Goal: Task Accomplishment & Management: Use online tool/utility

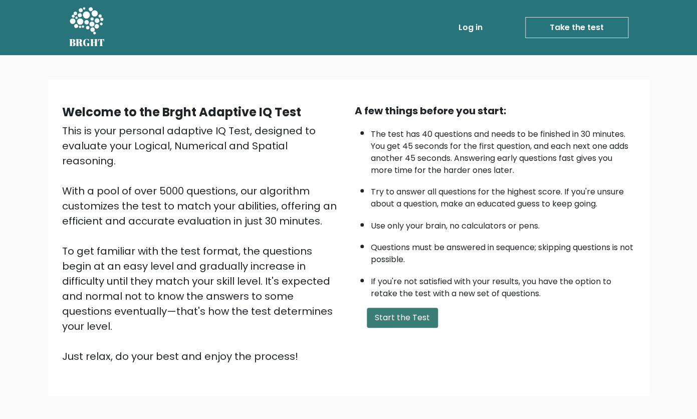
click at [385, 328] on button "Start the Test" at bounding box center [402, 318] width 71 height 20
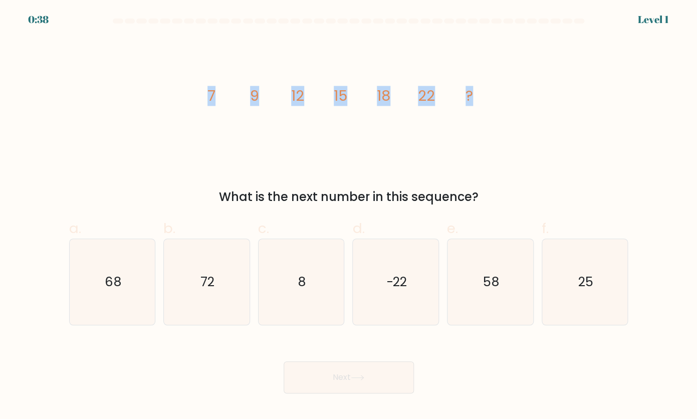
drag, startPoint x: 184, startPoint y: 93, endPoint x: 473, endPoint y: 91, distance: 288.2
click at [473, 91] on div "image/svg+xml 7 9 12 15 18 22 ? What is the next number in this sequence?" at bounding box center [348, 122] width 571 height 168
copy body
click at [231, 230] on label "b. 72" at bounding box center [206, 271] width 87 height 107
click at [349, 216] on input "b. 72" at bounding box center [349, 212] width 1 height 7
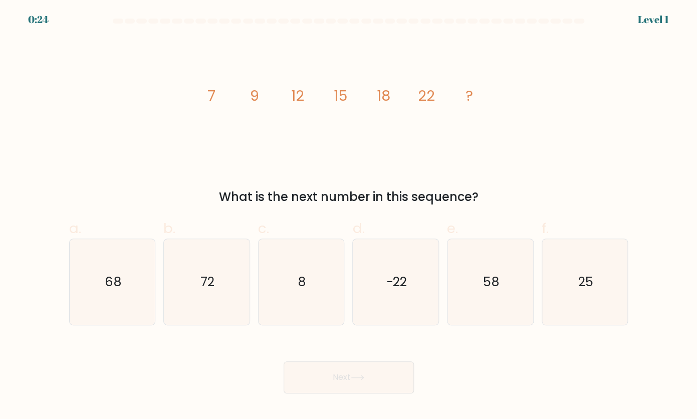
radio input "true"
click at [342, 381] on button "Next" at bounding box center [349, 377] width 130 height 32
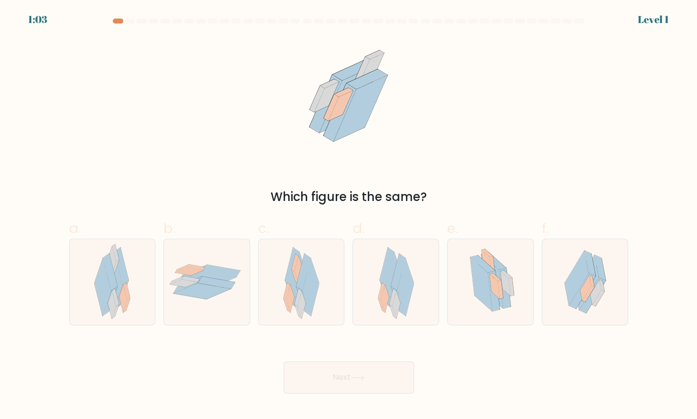
click at [478, 158] on div "Which figure is the same?" at bounding box center [348, 122] width 571 height 168
click at [124, 266] on icon at bounding box center [121, 266] width 15 height 37
click at [349, 216] on input "a." at bounding box center [349, 212] width 1 height 7
radio input "true"
click at [354, 384] on button "Next" at bounding box center [349, 377] width 130 height 32
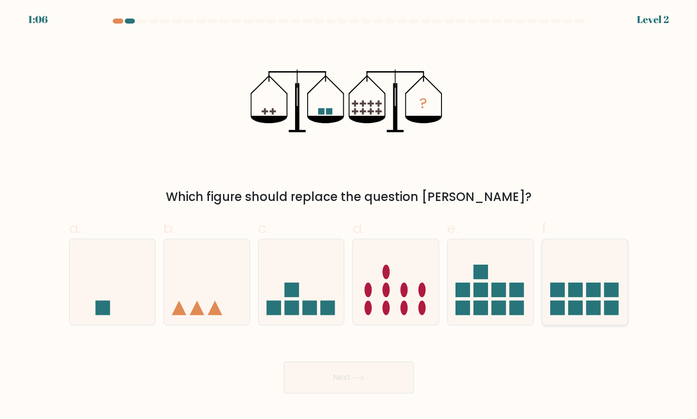
click at [596, 275] on icon at bounding box center [585, 282] width 86 height 71
click at [349, 216] on input "f." at bounding box center [349, 212] width 1 height 7
radio input "true"
click at [368, 374] on button "Next" at bounding box center [349, 377] width 130 height 32
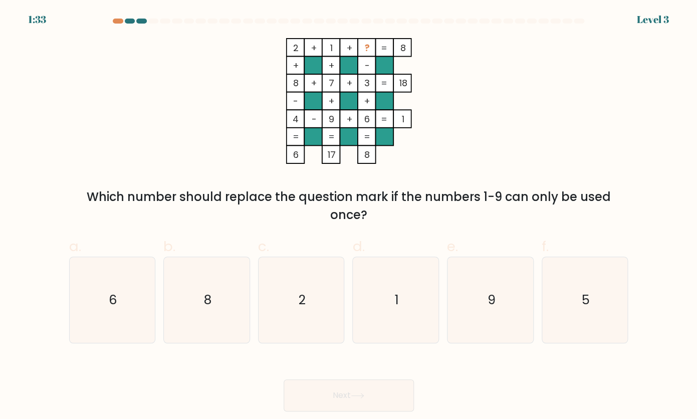
click at [283, 230] on div "a. 6 b. 8 c. 2 d." at bounding box center [348, 285] width 567 height 115
click at [599, 303] on icon "5" at bounding box center [584, 299] width 85 height 85
click at [349, 216] on input "f. 5" at bounding box center [349, 212] width 1 height 7
radio input "true"
click at [356, 402] on button "Next" at bounding box center [349, 395] width 130 height 32
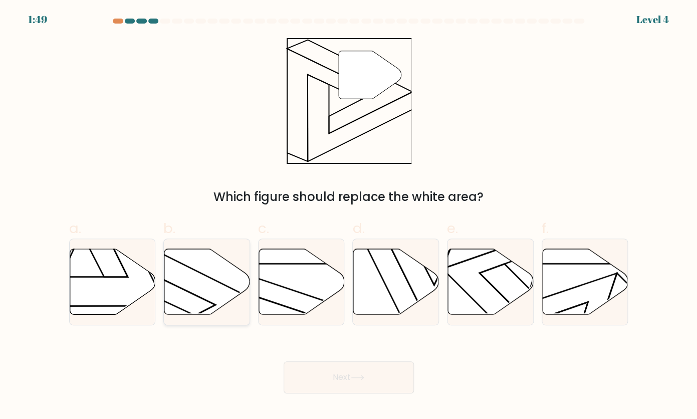
click at [228, 250] on icon at bounding box center [207, 282] width 86 height 67
click at [349, 216] on input "b." at bounding box center [349, 212] width 1 height 7
radio input "true"
click at [353, 374] on button "Next" at bounding box center [349, 377] width 130 height 32
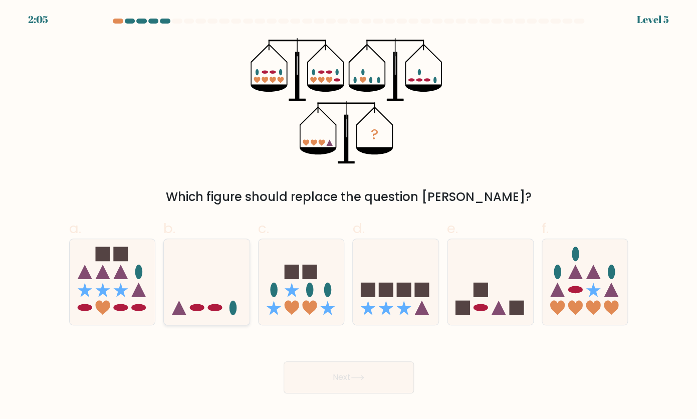
click at [207, 304] on icon at bounding box center [207, 282] width 86 height 71
click at [349, 216] on input "b." at bounding box center [349, 212] width 1 height 7
radio input "true"
click at [333, 376] on button "Next" at bounding box center [349, 377] width 130 height 32
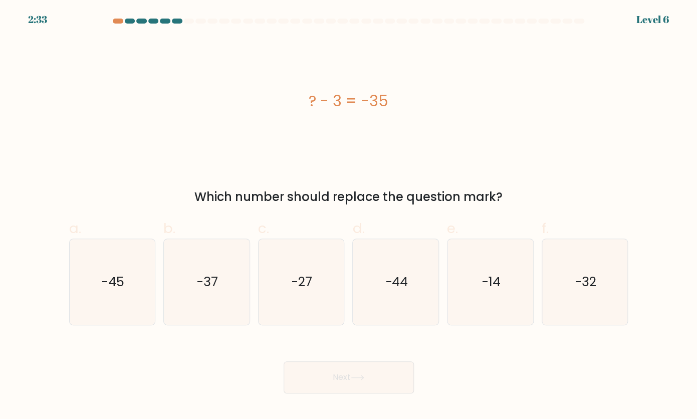
click at [377, 225] on label "d. -44" at bounding box center [395, 271] width 87 height 107
click at [349, 216] on input "d. -44" at bounding box center [349, 212] width 1 height 7
radio input "true"
click at [164, 297] on icon "-37" at bounding box center [206, 281] width 85 height 85
click at [349, 216] on input "b. -37" at bounding box center [349, 212] width 1 height 7
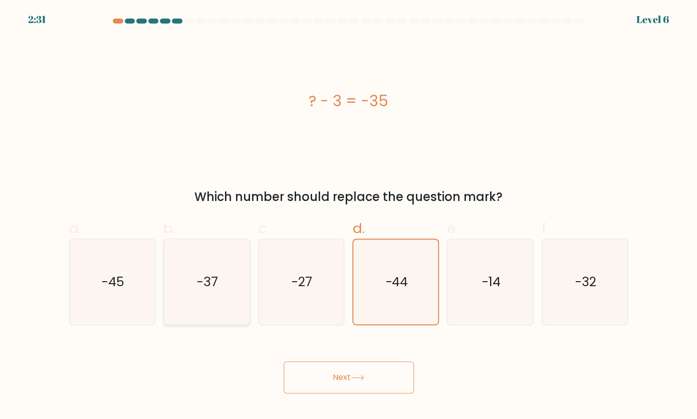
radio input "true"
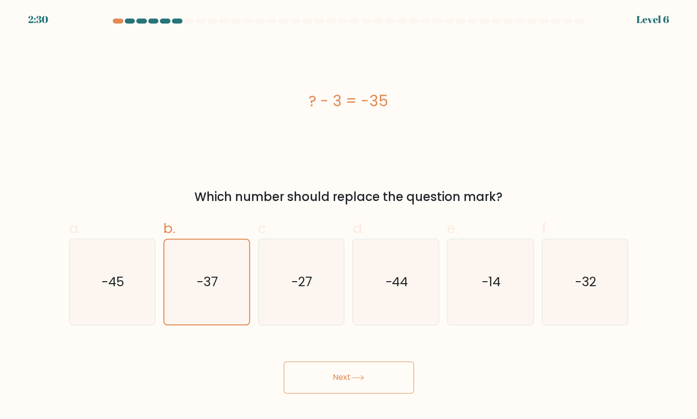
click at [345, 371] on button "Next" at bounding box center [349, 377] width 130 height 32
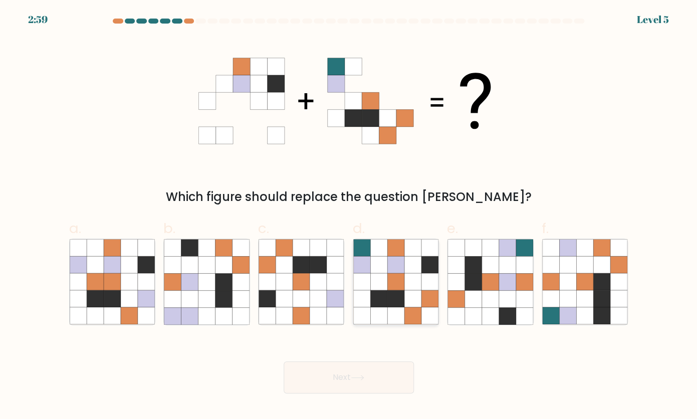
click at [418, 272] on icon at bounding box center [412, 264] width 17 height 17
click at [349, 216] on input "d." at bounding box center [349, 212] width 1 height 7
radio input "true"
click at [361, 383] on button "Next" at bounding box center [349, 377] width 130 height 32
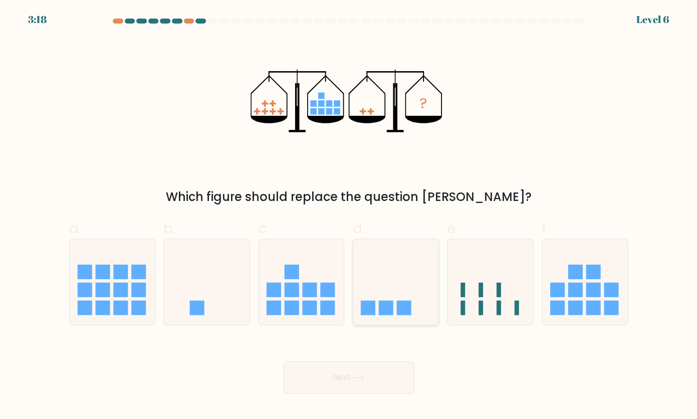
click at [390, 308] on rect at bounding box center [386, 307] width 15 height 15
click at [349, 216] on input "d." at bounding box center [349, 212] width 1 height 7
radio input "true"
click at [376, 368] on button "Next" at bounding box center [349, 377] width 130 height 32
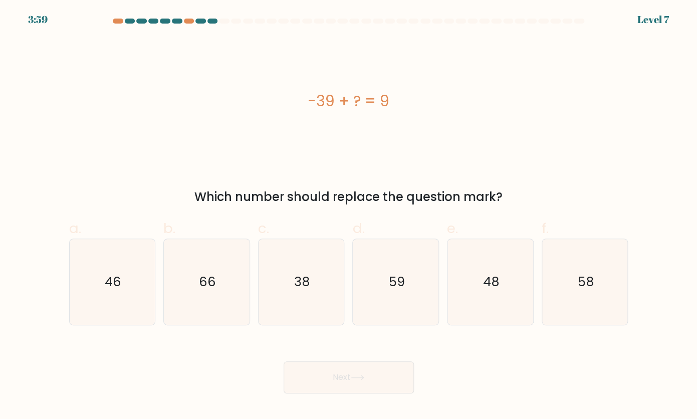
drag, startPoint x: 402, startPoint y: 99, endPoint x: 274, endPoint y: 100, distance: 127.8
click at [274, 100] on div "-39 + ? = 9" at bounding box center [348, 101] width 559 height 23
copy div "-39 + ? = 9"
copy body
click at [492, 376] on div "Next" at bounding box center [348, 365] width 571 height 56
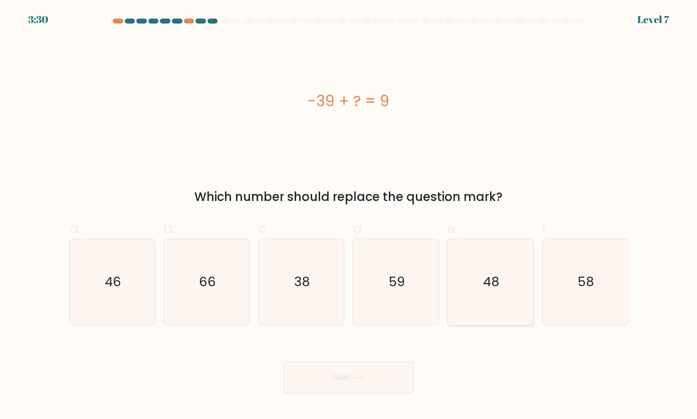
click at [504, 277] on icon "48" at bounding box center [490, 281] width 85 height 85
click at [349, 216] on input "e. 48" at bounding box center [349, 212] width 1 height 7
radio input "true"
click at [337, 378] on button "Next" at bounding box center [349, 377] width 130 height 32
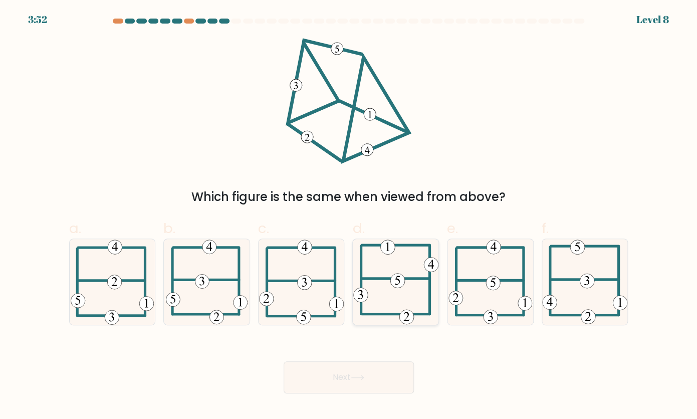
click at [408, 287] on icon at bounding box center [395, 281] width 85 height 85
click at [349, 216] on input "d." at bounding box center [349, 212] width 1 height 7
radio input "true"
click at [372, 382] on button "Next" at bounding box center [349, 377] width 130 height 32
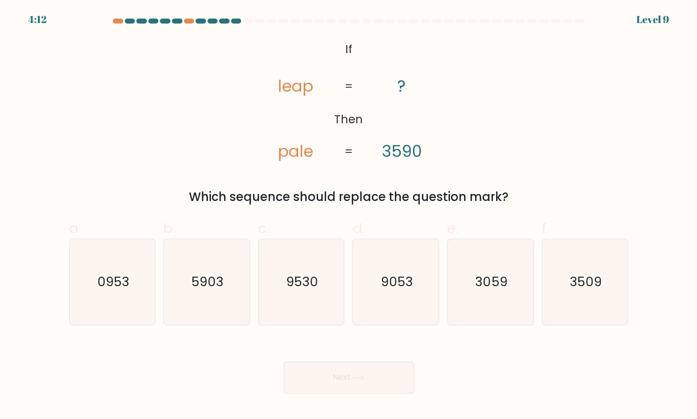
click at [202, 79] on div "@import url('https://fonts.googleapis.com/css?family=Abril+Fatface:400,100,100i…" at bounding box center [348, 122] width 571 height 168
click at [515, 301] on icon "3059" at bounding box center [490, 281] width 85 height 85
click at [349, 216] on input "e. 3059" at bounding box center [349, 212] width 1 height 7
radio input "true"
click at [348, 379] on button "Next" at bounding box center [349, 377] width 130 height 32
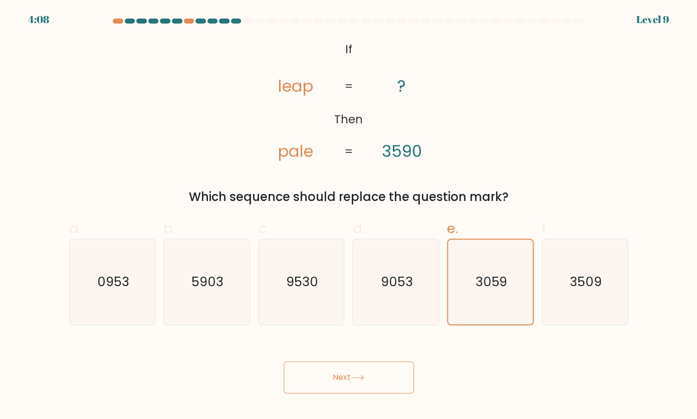
click at [348, 379] on button "Next" at bounding box center [349, 377] width 130 height 32
click at [476, 273] on text "3059" at bounding box center [492, 282] width 32 height 18
click at [349, 216] on input "e. 3059" at bounding box center [349, 212] width 1 height 7
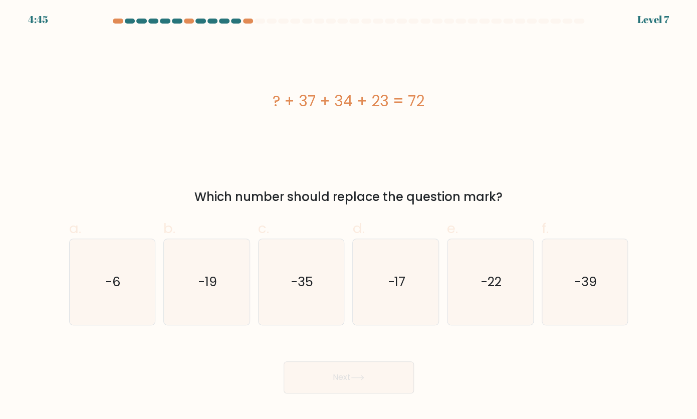
drag, startPoint x: 337, startPoint y: 107, endPoint x: 402, endPoint y: 164, distance: 86.3
click at [402, 164] on div "? + 37 + 34 + 23 = 72 Which number should replace the question mark?" at bounding box center [348, 122] width 571 height 168
click at [266, 99] on div "? + 37 + 34 + 23 = 72" at bounding box center [348, 101] width 559 height 23
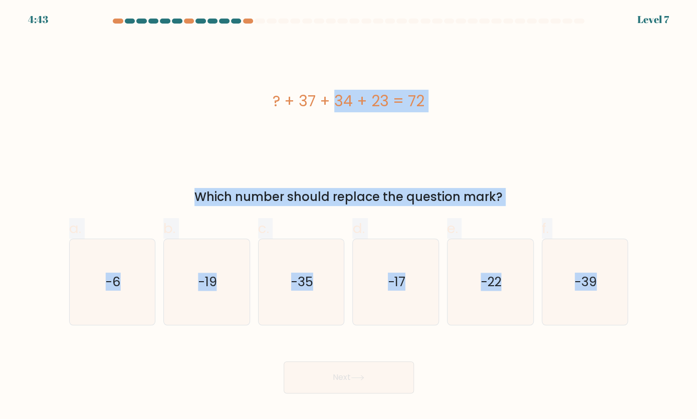
drag, startPoint x: 266, startPoint y: 99, endPoint x: 640, endPoint y: 306, distance: 428.0
click at [634, 206] on div "? + 37 + 34 + 23 = 72 Which number should replace the question mark?" at bounding box center [348, 122] width 571 height 168
copy form "? + 37 + 34 + 23 = 72 Which number should replace the question mark? a. -6 b. -…"
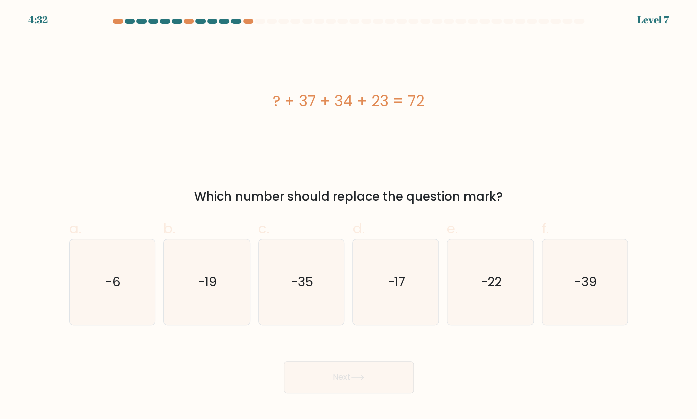
click at [411, 332] on form "a." at bounding box center [348, 206] width 697 height 375
click at [403, 286] on text "-17" at bounding box center [397, 282] width 18 height 18
click at [349, 216] on input "d. -17" at bounding box center [349, 212] width 1 height 7
radio input "true"
click at [375, 381] on button "Next" at bounding box center [349, 377] width 130 height 32
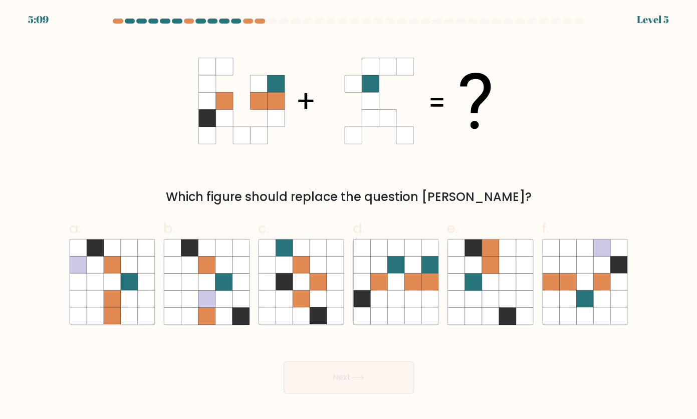
click at [366, 153] on icon at bounding box center [348, 101] width 301 height 126
click at [419, 297] on icon at bounding box center [412, 298] width 17 height 17
click at [349, 216] on input "d." at bounding box center [349, 212] width 1 height 7
radio input "true"
click at [364, 369] on button "Next" at bounding box center [349, 377] width 130 height 32
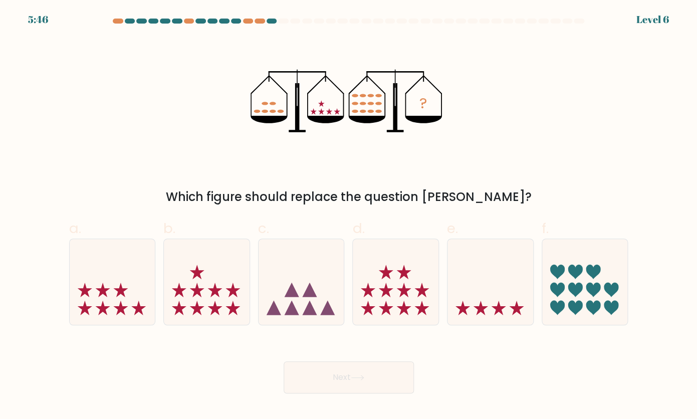
click at [363, 381] on button "Next" at bounding box center [349, 377] width 130 height 32
click at [416, 290] on icon at bounding box center [396, 282] width 86 height 71
click at [349, 216] on input "d." at bounding box center [349, 212] width 1 height 7
radio input "true"
click at [381, 373] on button "Next" at bounding box center [349, 377] width 130 height 32
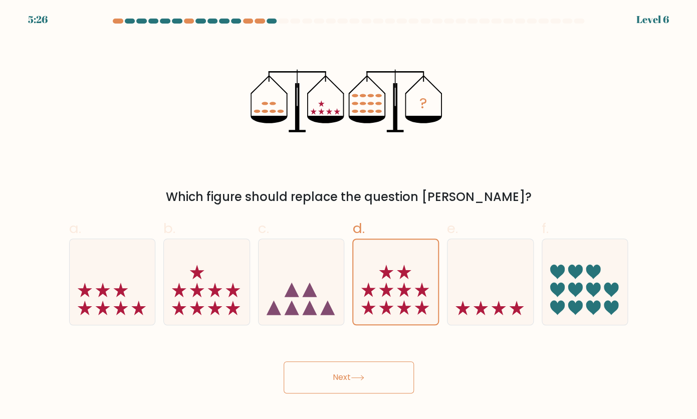
click at [342, 383] on button "Next" at bounding box center [349, 377] width 130 height 32
click at [357, 374] on button "Next" at bounding box center [349, 377] width 130 height 32
click at [395, 257] on icon at bounding box center [395, 282] width 85 height 70
click at [349, 216] on input "d." at bounding box center [349, 212] width 1 height 7
click at [369, 364] on button "Next" at bounding box center [349, 377] width 130 height 32
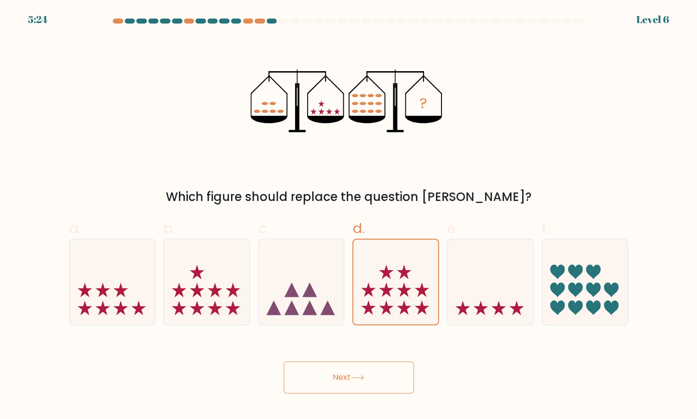
click at [367, 376] on button "Next" at bounding box center [349, 377] width 130 height 32
click at [367, 374] on button "Next" at bounding box center [349, 377] width 130 height 32
click at [336, 374] on button "Next" at bounding box center [349, 377] width 130 height 32
click at [412, 267] on icon at bounding box center [395, 282] width 85 height 70
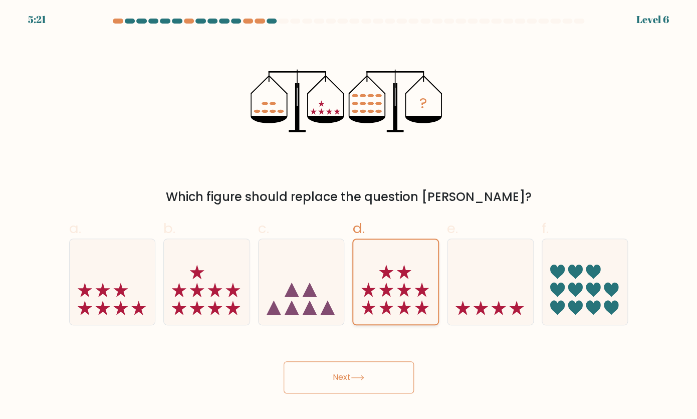
click at [349, 216] on input "d." at bounding box center [349, 212] width 1 height 7
click at [476, 268] on icon at bounding box center [491, 282] width 86 height 71
click at [349, 216] on input "e." at bounding box center [349, 212] width 1 height 7
radio input "true"
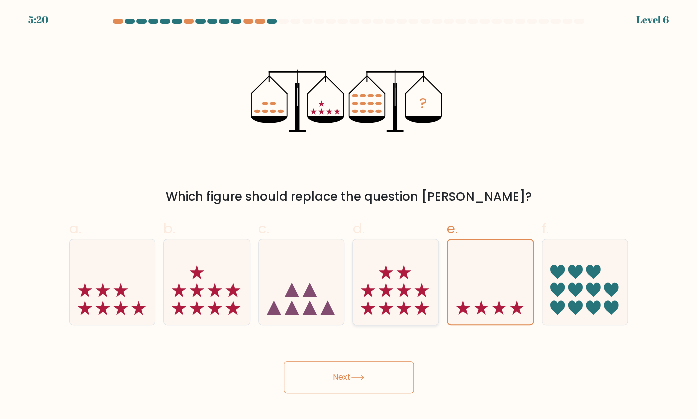
click at [368, 299] on icon at bounding box center [396, 282] width 86 height 71
click at [349, 216] on input "d." at bounding box center [349, 212] width 1 height 7
radio input "true"
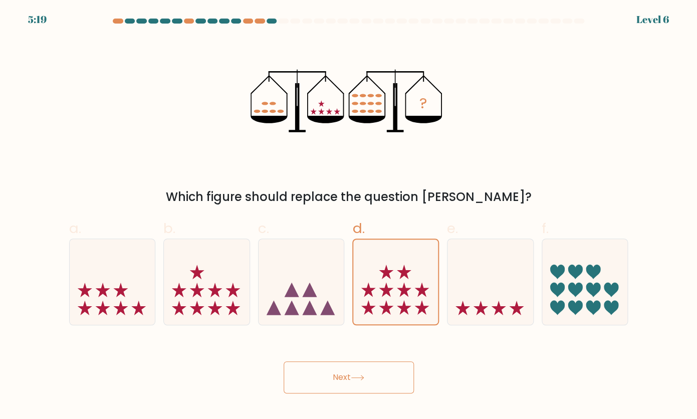
click at [367, 366] on button "Next" at bounding box center [349, 377] width 130 height 32
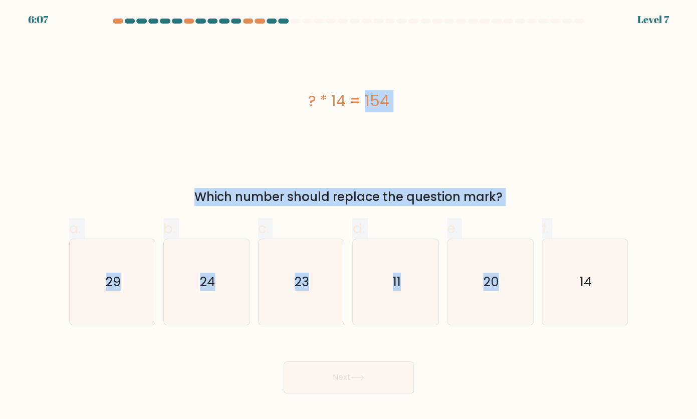
drag, startPoint x: 295, startPoint y: 97, endPoint x: 611, endPoint y: 275, distance: 363.3
click at [611, 206] on div "? * 14 = 154 Which number should replace the question mark?" at bounding box center [348, 122] width 571 height 168
copy form "? * 14 = 154 Which number should replace the question mark? a. 29 b. 24 c. 23 d…"
click at [397, 220] on label "d. 11" at bounding box center [395, 271] width 87 height 107
click at [349, 216] on input "d. 11" at bounding box center [349, 212] width 1 height 7
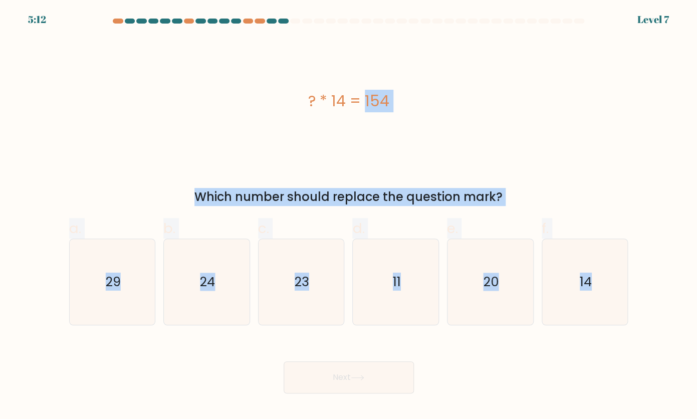
radio input "true"
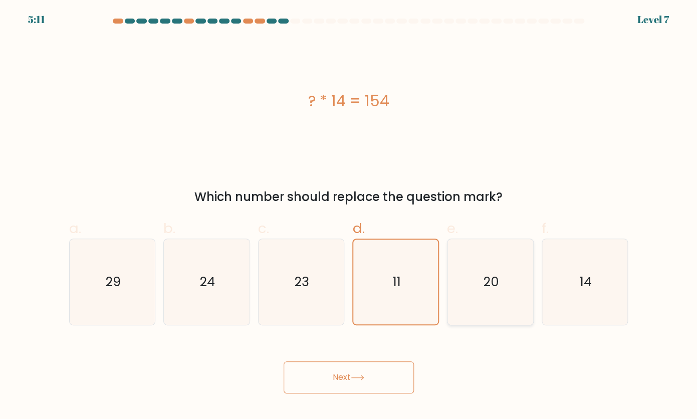
click at [515, 287] on icon "20" at bounding box center [490, 281] width 85 height 85
click at [349, 216] on input "e. 20" at bounding box center [349, 212] width 1 height 7
radio input "true"
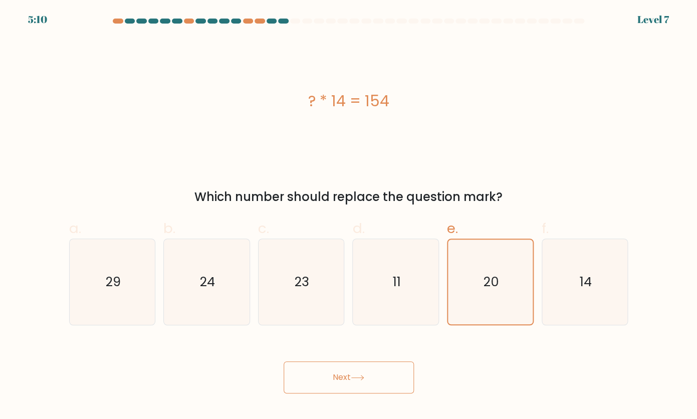
click at [317, 382] on button "Next" at bounding box center [349, 377] width 130 height 32
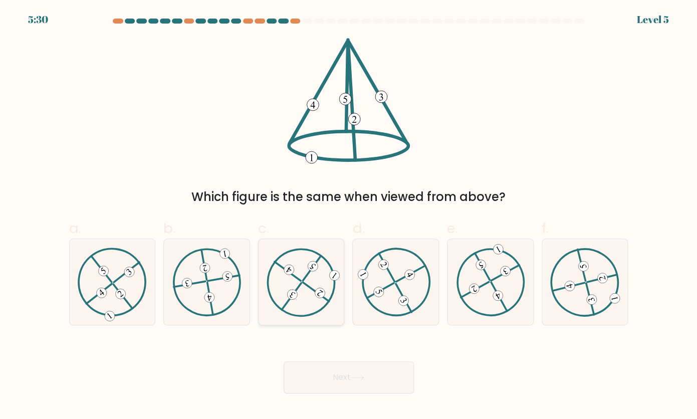
click at [262, 291] on div at bounding box center [301, 282] width 87 height 86
click at [349, 216] on input "c." at bounding box center [349, 212] width 1 height 7
radio input "true"
click at [137, 281] on icon at bounding box center [112, 282] width 69 height 68
click at [349, 216] on input "a." at bounding box center [349, 212] width 1 height 7
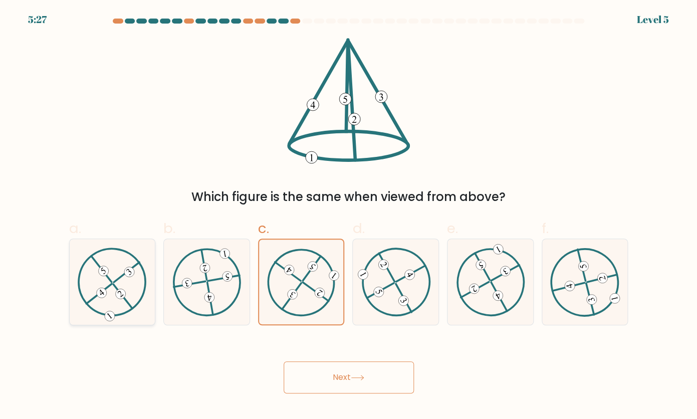
radio input "true"
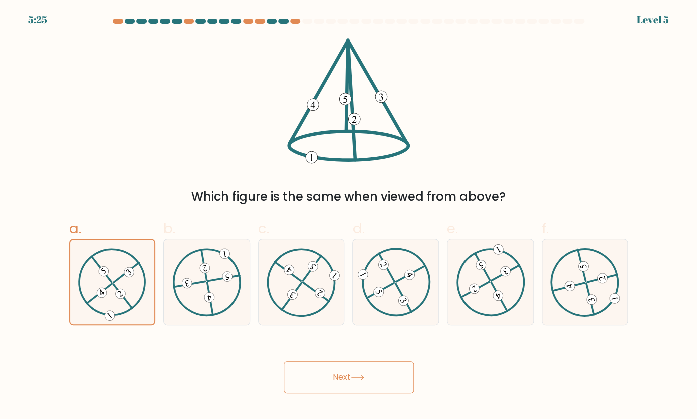
click at [339, 366] on button "Next" at bounding box center [349, 377] width 130 height 32
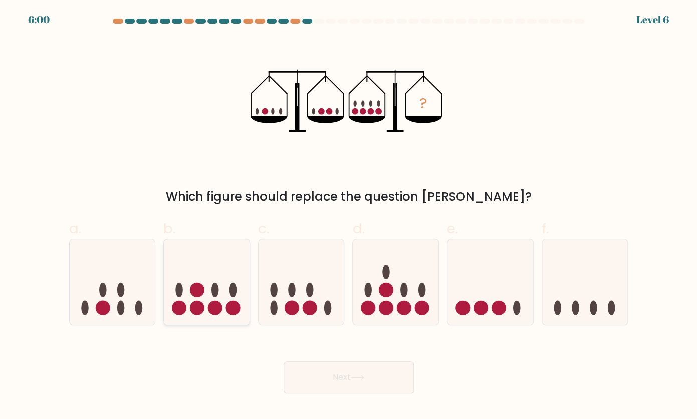
click at [233, 270] on icon at bounding box center [207, 282] width 86 height 71
click at [349, 216] on input "b." at bounding box center [349, 212] width 1 height 7
radio input "true"
click at [359, 381] on button "Next" at bounding box center [349, 377] width 130 height 32
